Goal: Use online tool/utility: Utilize a website feature to perform a specific function

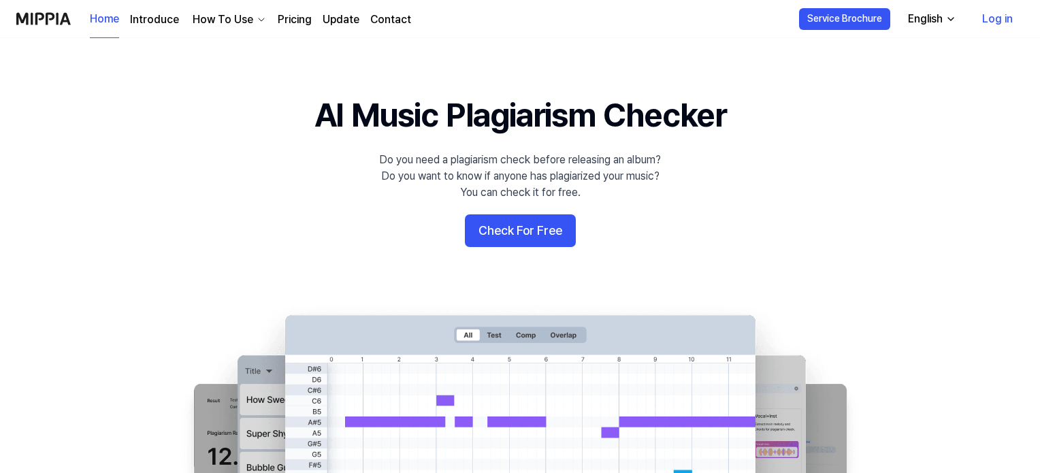
click at [487, 233] on button "Check For Free" at bounding box center [520, 230] width 111 height 33
click at [485, 226] on button "Check For Free" at bounding box center [520, 230] width 111 height 33
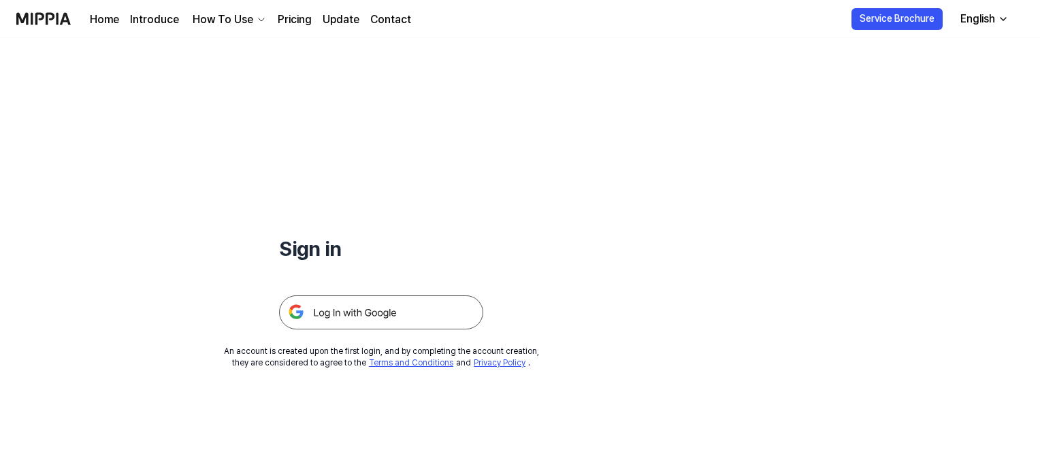
click at [334, 309] on img at bounding box center [381, 312] width 204 height 34
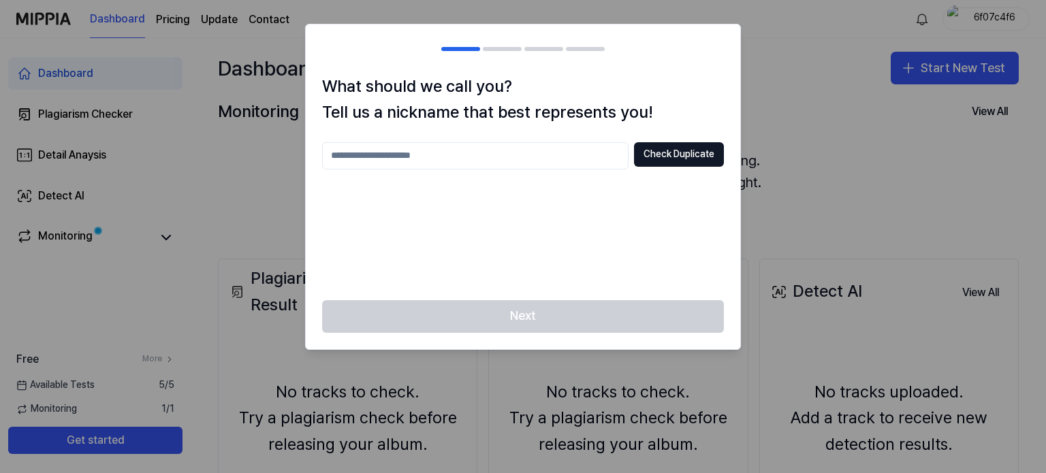
click at [446, 148] on input "text" at bounding box center [475, 155] width 306 height 27
type input "*******"
click at [677, 152] on button "Check Duplicate" at bounding box center [679, 154] width 90 height 25
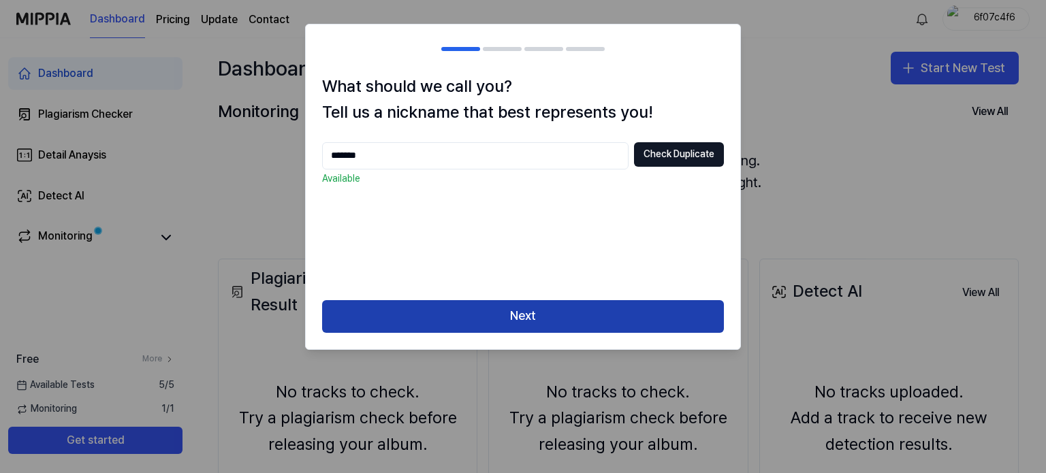
click at [509, 312] on button "Next" at bounding box center [523, 316] width 402 height 33
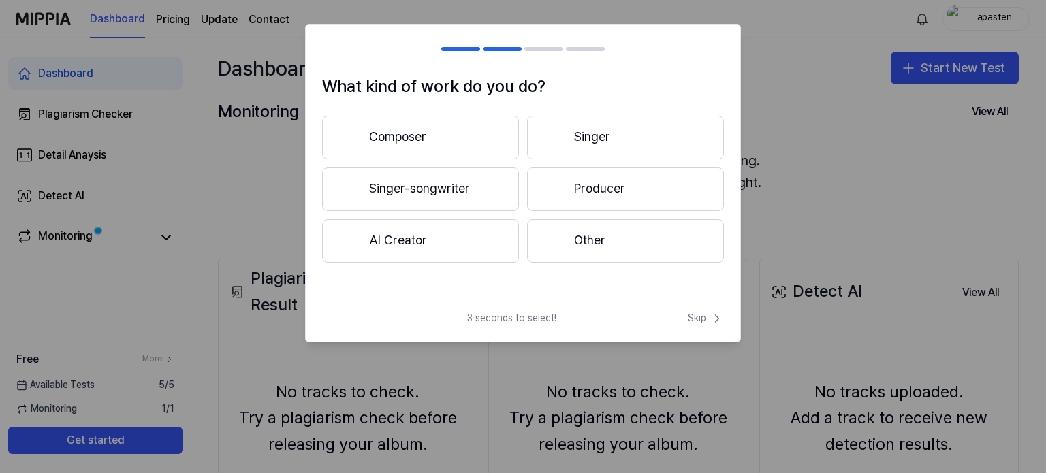
click at [572, 144] on button "Singer" at bounding box center [625, 138] width 197 height 44
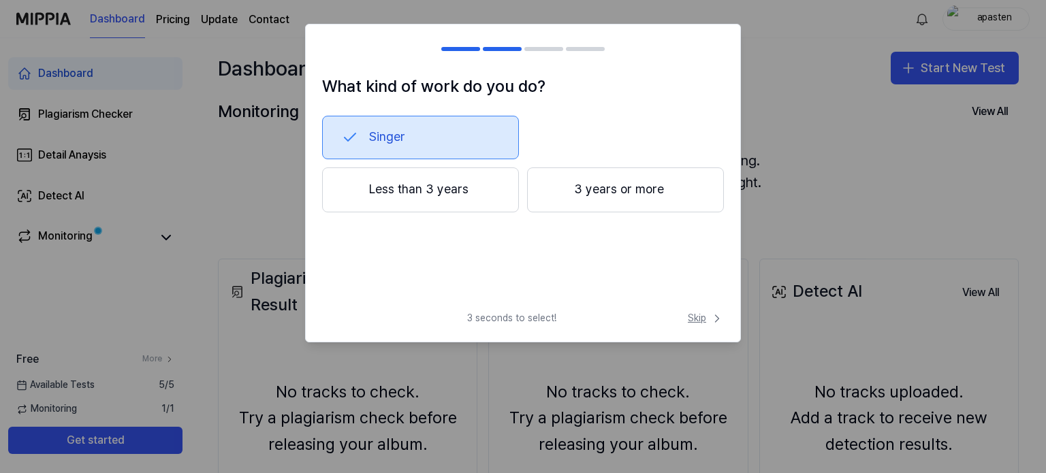
click at [690, 319] on span "Skip" at bounding box center [706, 319] width 36 height 14
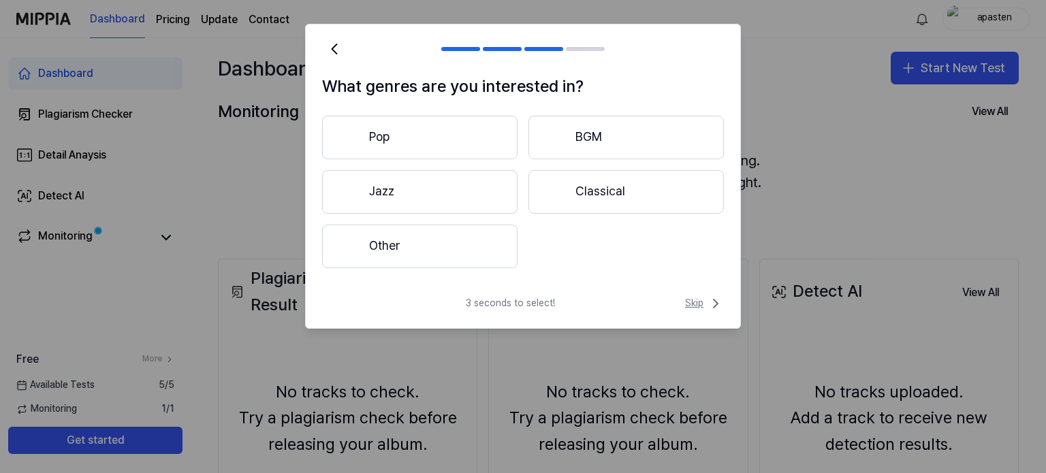
click at [690, 304] on span "Skip" at bounding box center [704, 303] width 39 height 16
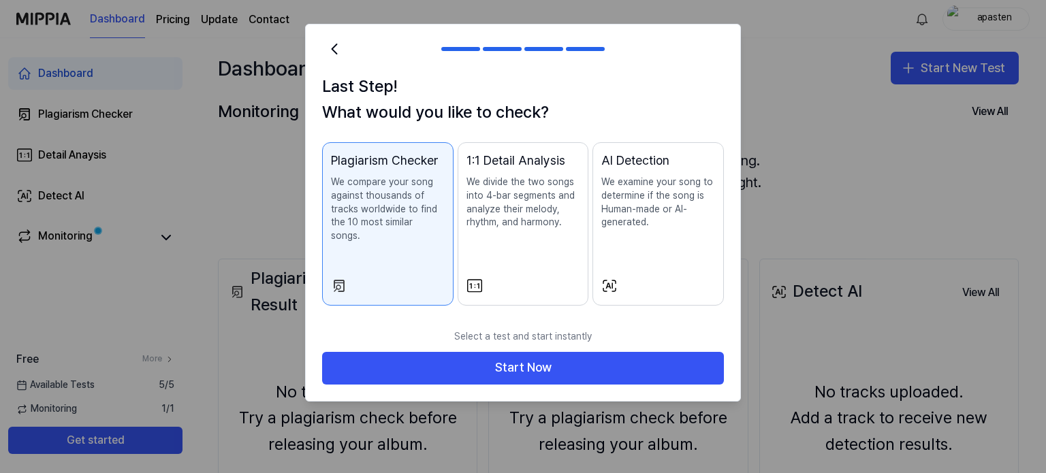
click at [649, 234] on div "AI Detection We examine your song to determine if the song is Human-made or AI-…" at bounding box center [658, 204] width 114 height 106
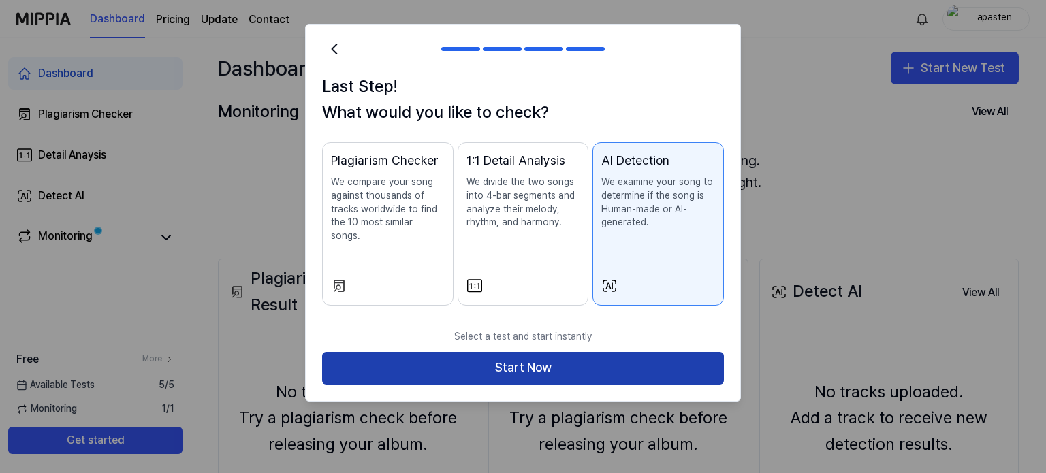
click at [553, 353] on button "Start Now" at bounding box center [523, 368] width 402 height 33
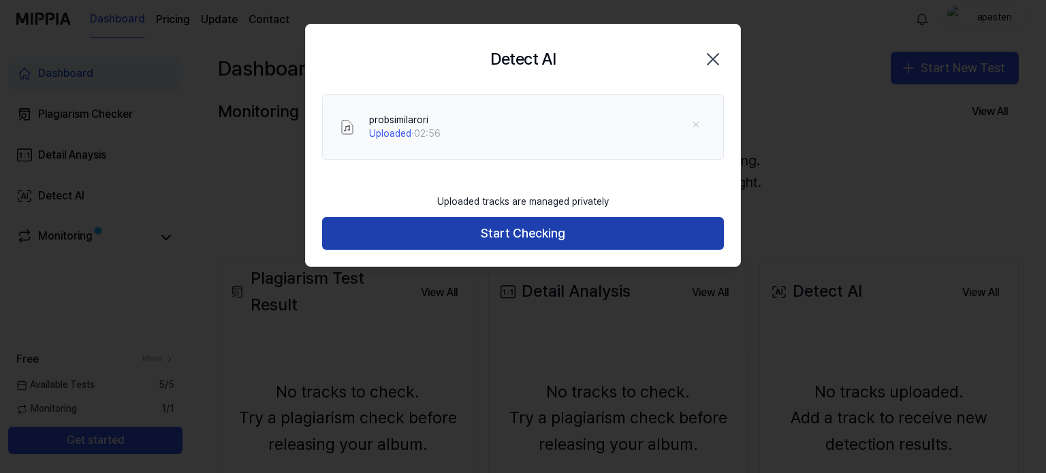
click at [558, 230] on button "Start Checking" at bounding box center [523, 233] width 402 height 33
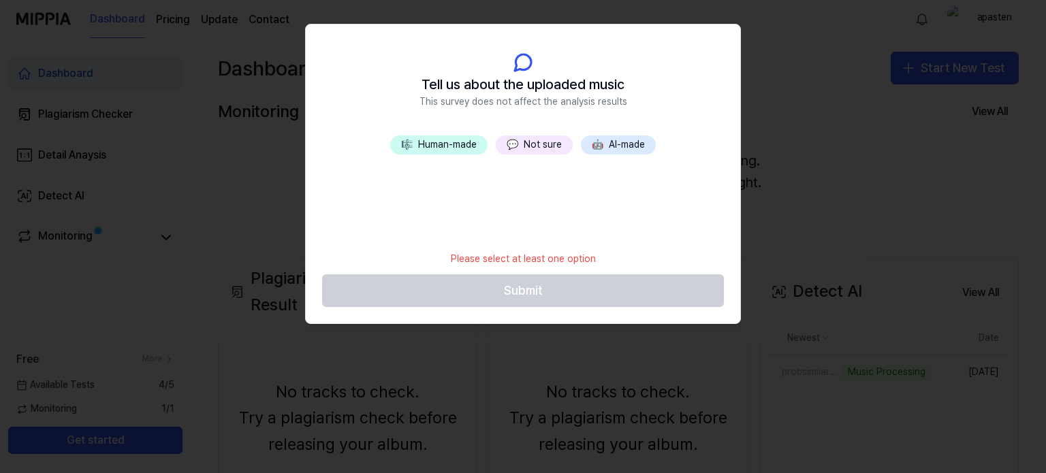
click at [528, 149] on button "💬 Not sure" at bounding box center [534, 144] width 77 height 19
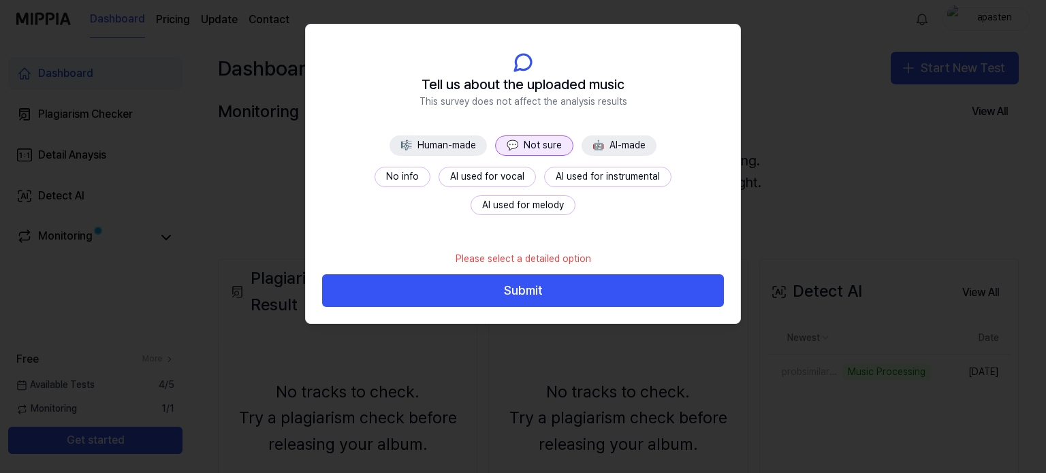
click at [374, 177] on button "No info" at bounding box center [402, 177] width 56 height 20
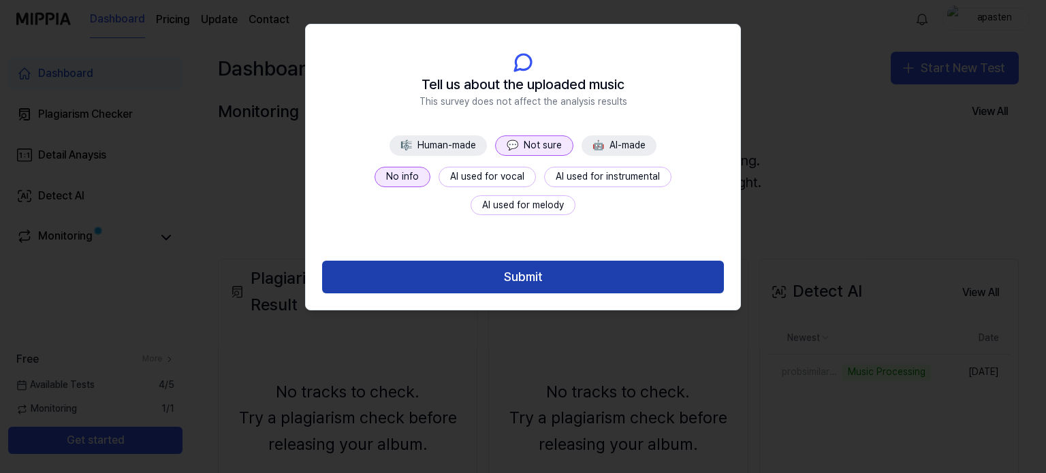
click at [504, 282] on button "Submit" at bounding box center [523, 277] width 402 height 33
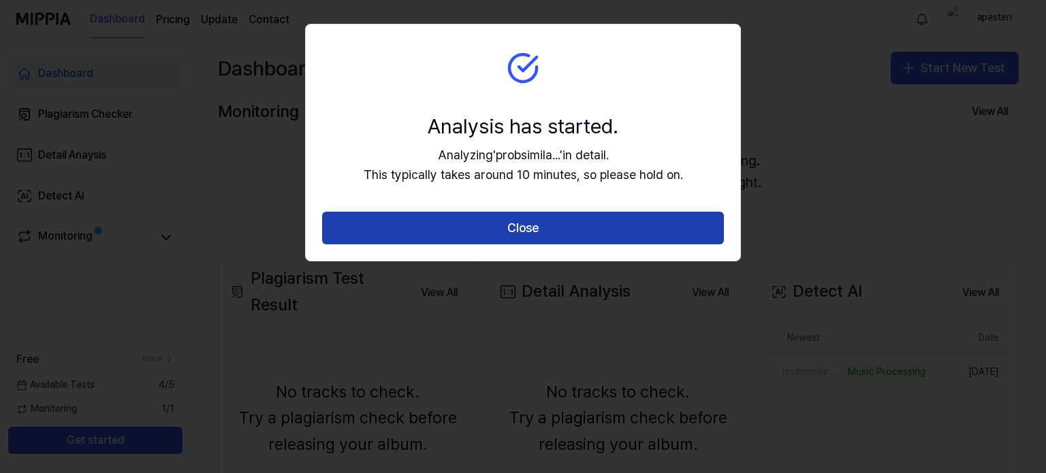
click at [502, 234] on button "Close" at bounding box center [523, 228] width 402 height 33
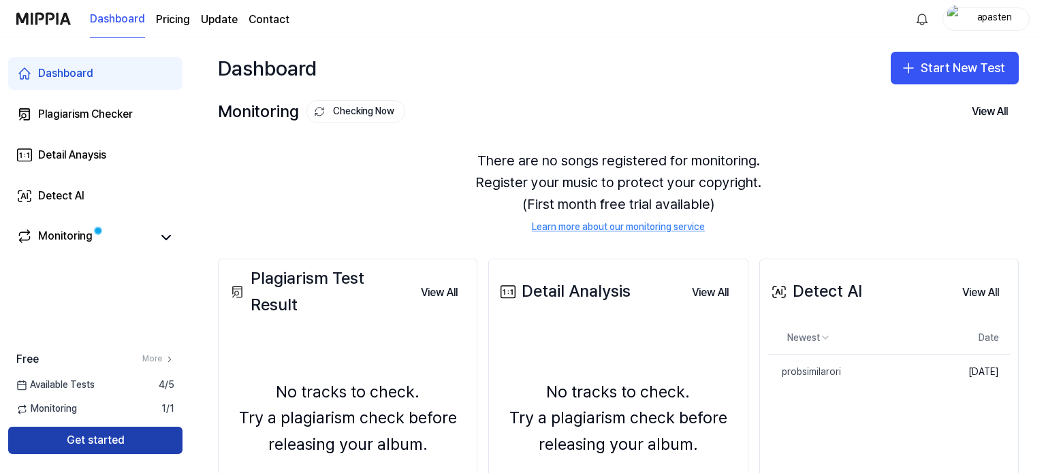
click at [107, 440] on button "Get started" at bounding box center [95, 440] width 174 height 27
